Goal: Task Accomplishment & Management: Complete application form

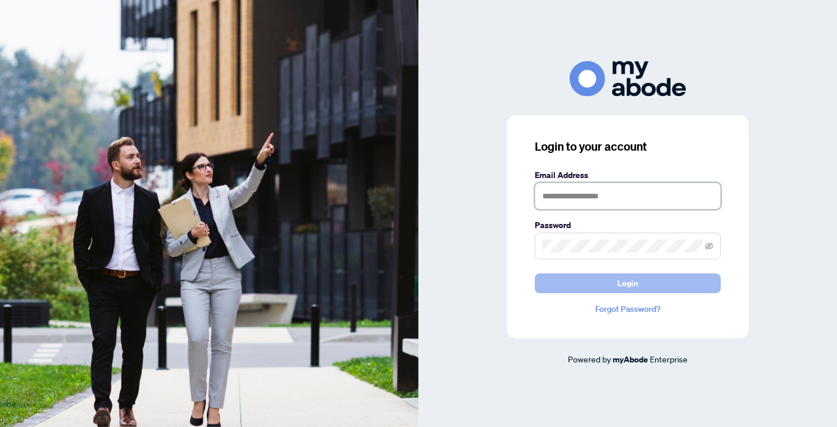
type input "**********"
click at [630, 283] on span "Login" at bounding box center [627, 283] width 21 height 19
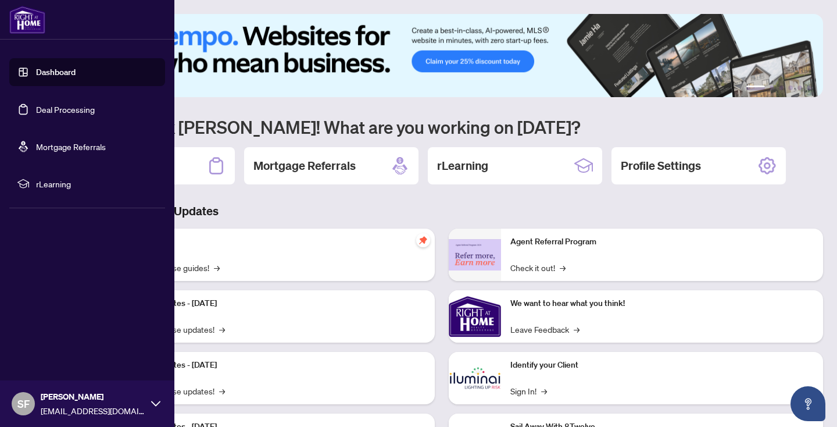
click at [49, 108] on link "Deal Processing" at bounding box center [65, 109] width 59 height 10
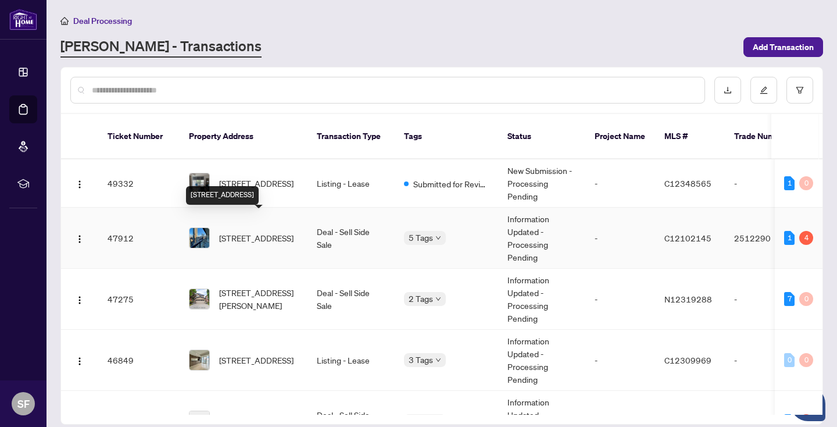
click at [263, 231] on span "2702-955 Bay St, Toronto, Ontario M5S 0C6, Canada" at bounding box center [256, 237] width 74 height 13
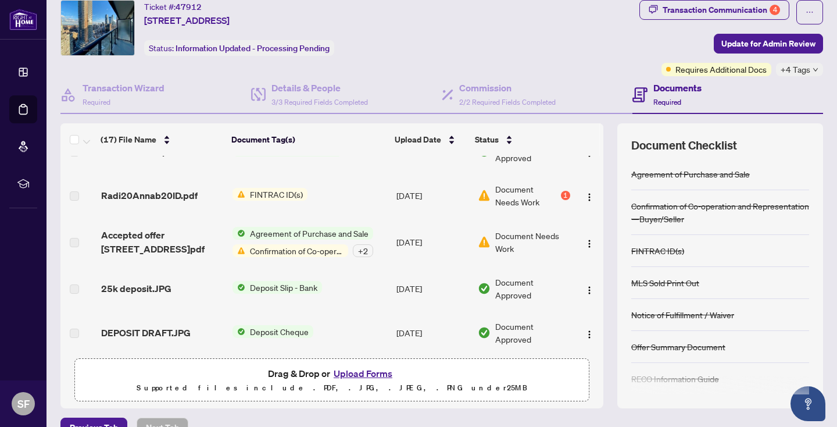
scroll to position [591, 0]
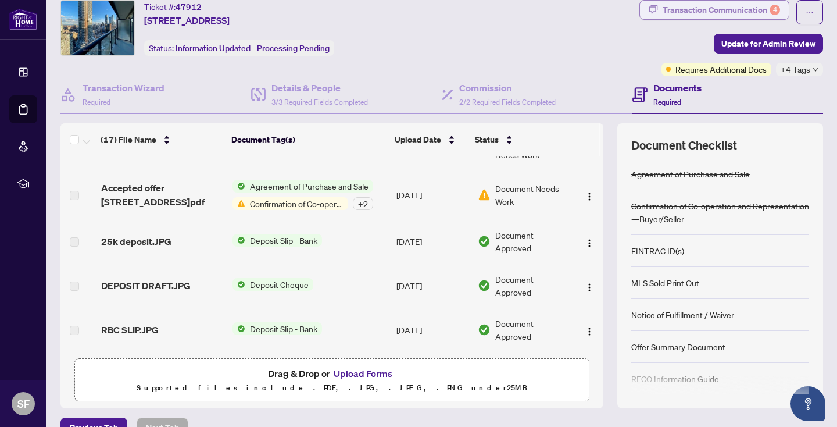
click at [738, 9] on div "Transaction Communication 4" at bounding box center [721, 10] width 117 height 19
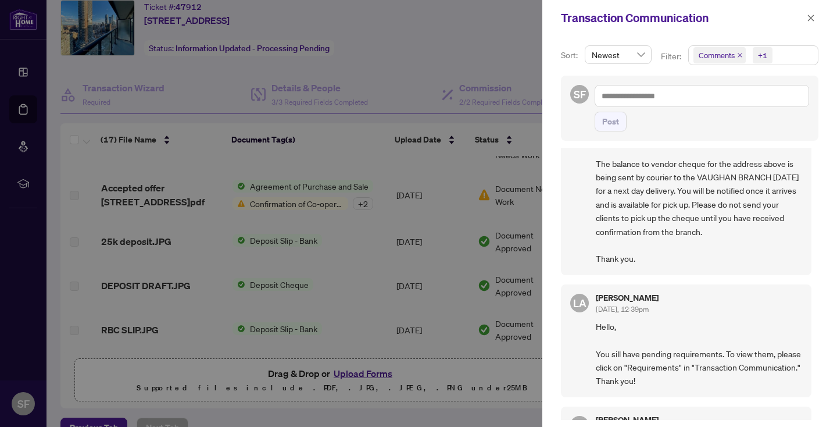
scroll to position [0, 0]
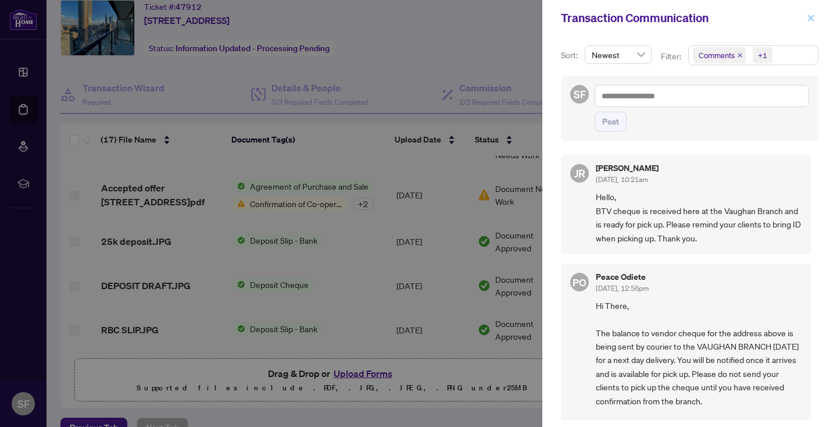
click at [811, 17] on icon "close" at bounding box center [811, 18] width 8 height 8
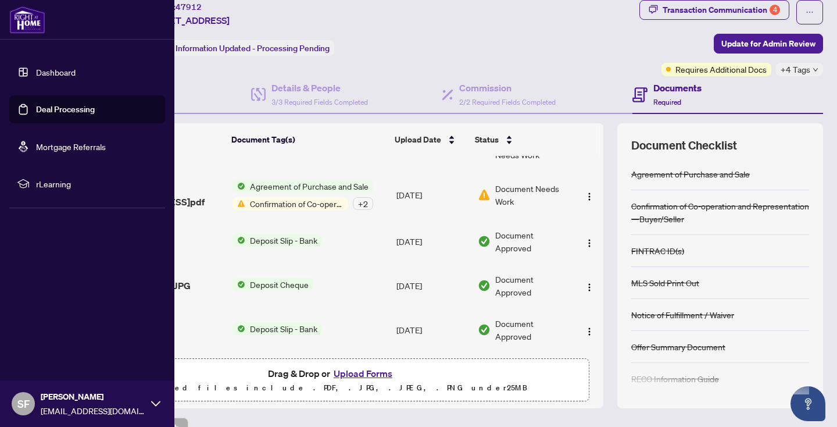
click at [62, 106] on link "Deal Processing" at bounding box center [65, 109] width 59 height 10
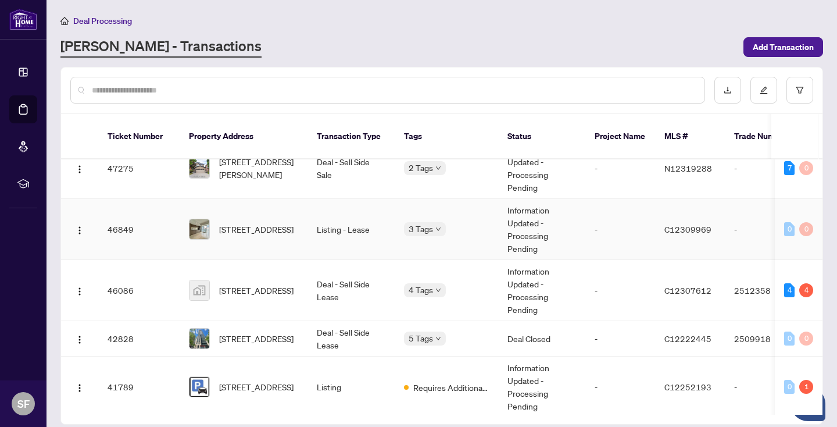
scroll to position [133, 0]
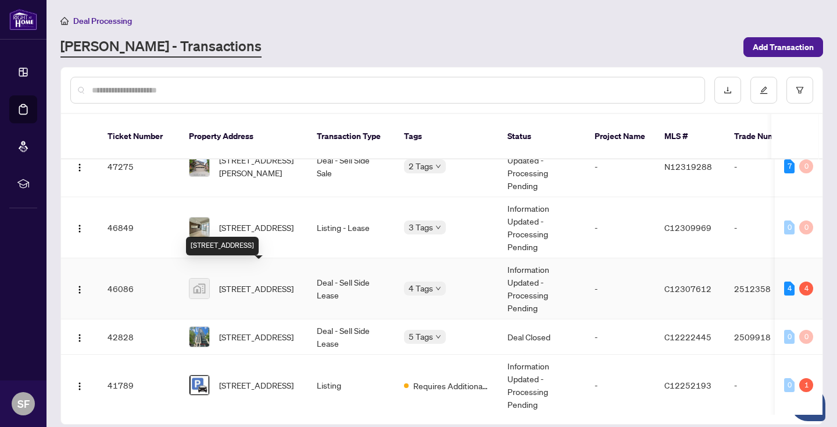
click at [270, 282] on span "181 Bedford Rd #1007, Toronto, Ontario M5R 0C2, Canada" at bounding box center [256, 288] width 74 height 13
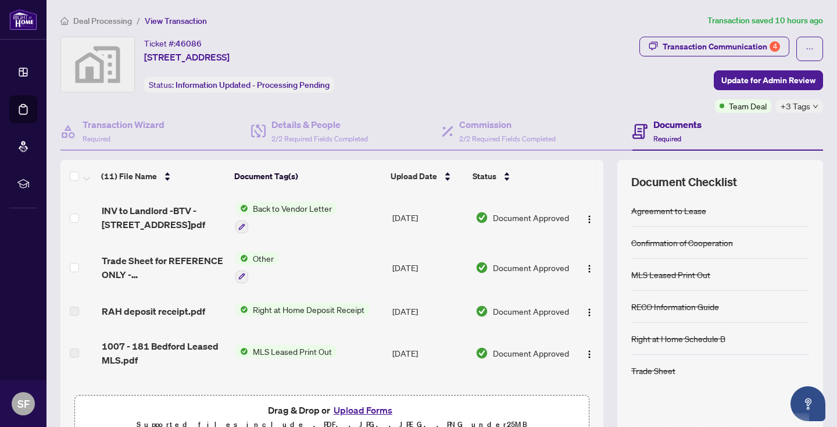
scroll to position [188, 0]
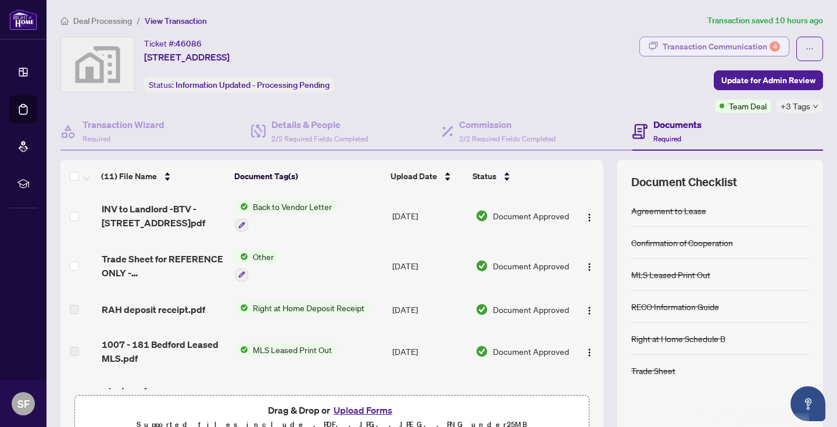
click at [762, 41] on div "Transaction Communication 4" at bounding box center [721, 46] width 117 height 19
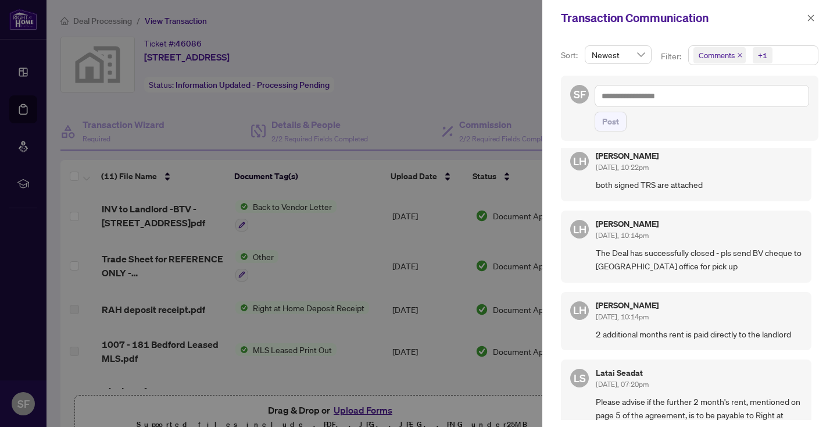
scroll to position [5, 0]
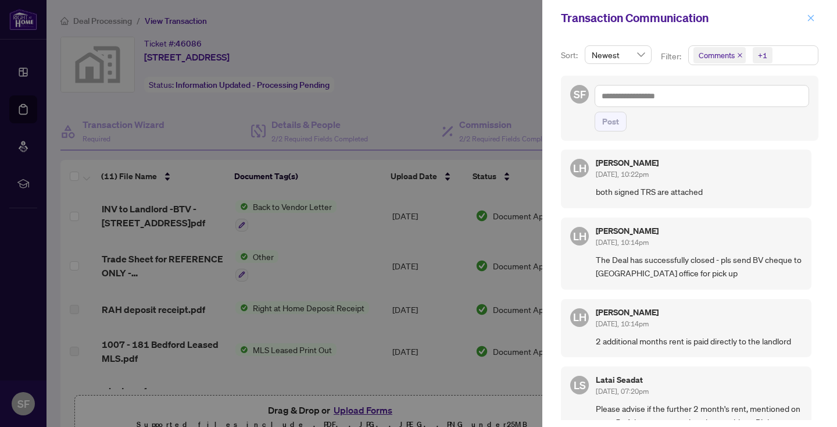
click at [811, 17] on icon "close" at bounding box center [811, 18] width 8 height 8
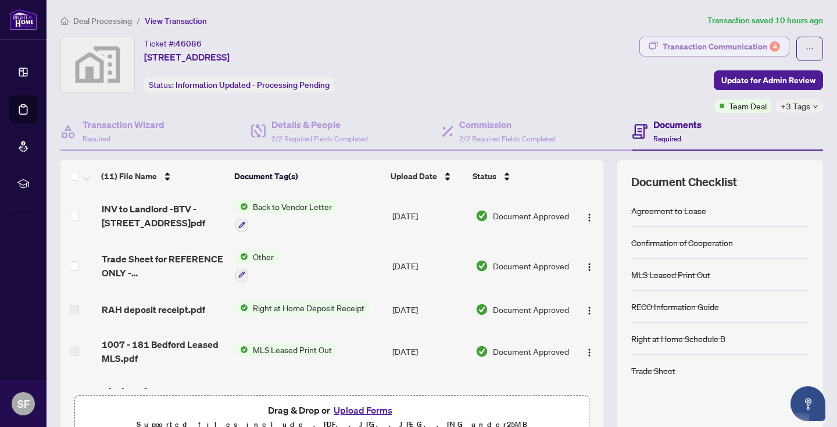
click at [741, 45] on div "Transaction Communication 4" at bounding box center [721, 46] width 117 height 19
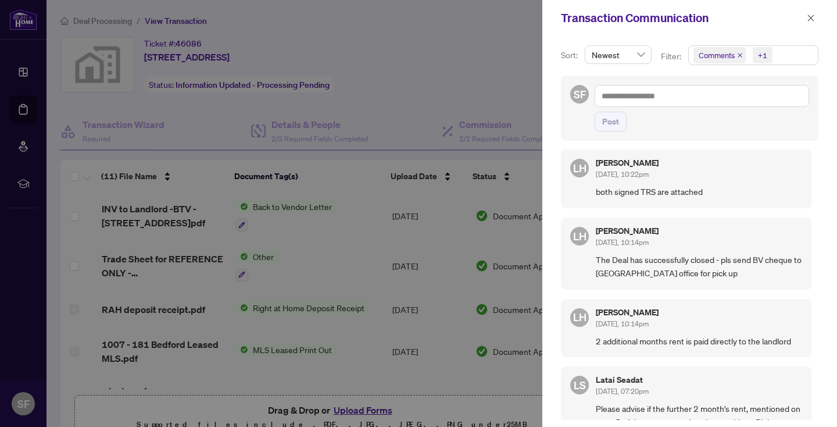
scroll to position [0, 0]
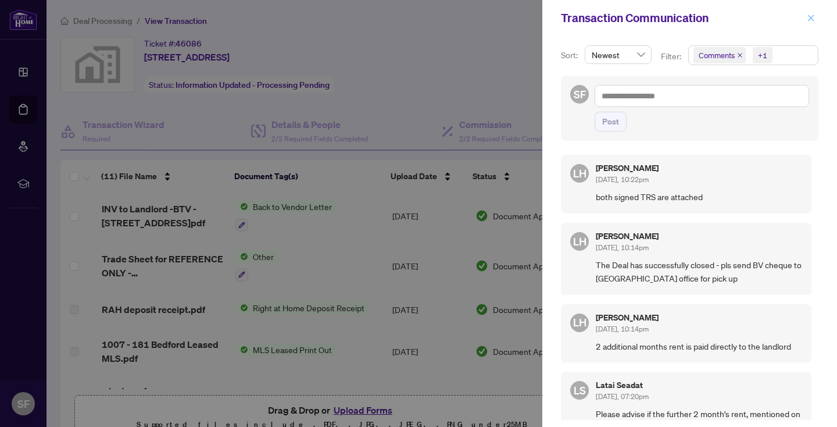
click at [810, 16] on icon "close" at bounding box center [811, 18] width 8 height 8
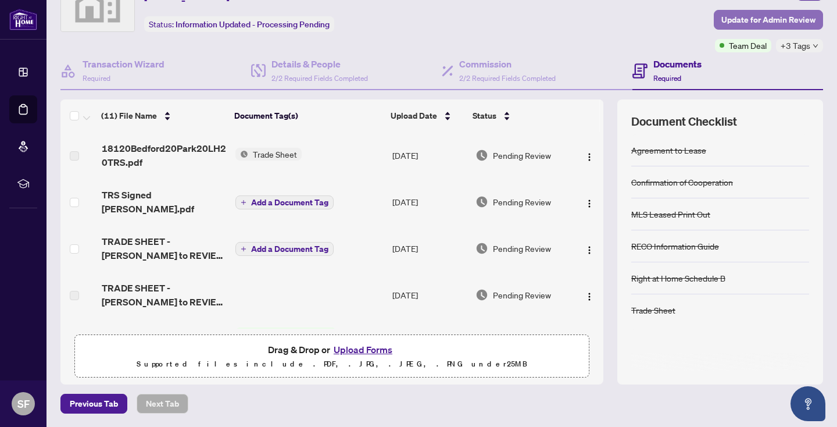
click at [772, 15] on span "Update for Admin Review" at bounding box center [769, 19] width 94 height 19
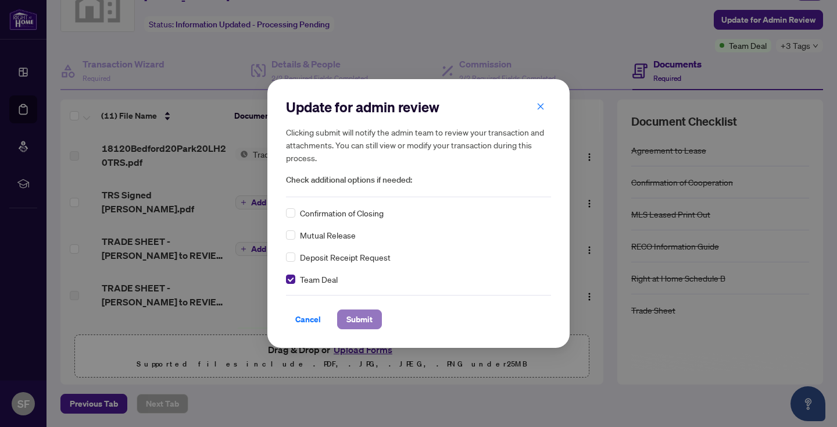
click at [363, 317] on span "Submit" at bounding box center [360, 319] width 26 height 19
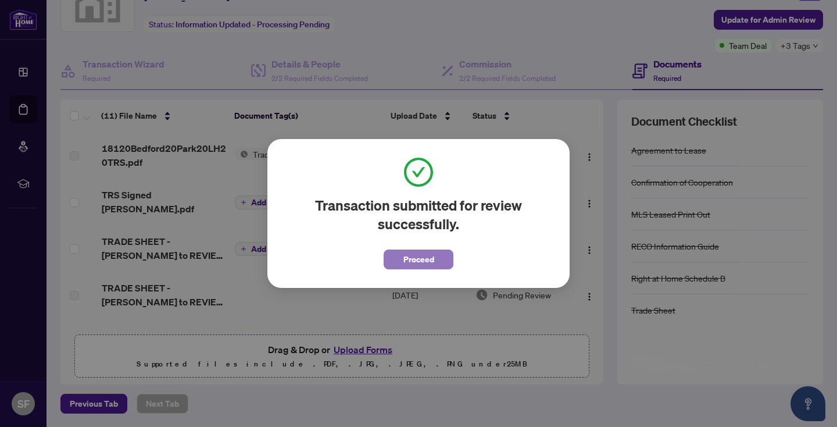
click at [441, 258] on button "Proceed" at bounding box center [419, 259] width 70 height 20
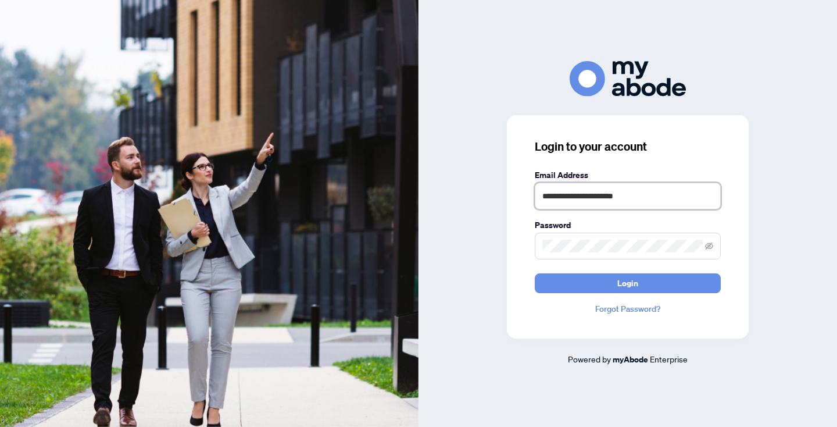
click at [685, 194] on input "**********" at bounding box center [628, 196] width 186 height 27
type input "**********"
click at [653, 285] on button "Login" at bounding box center [628, 283] width 186 height 20
